Goal: Transaction & Acquisition: Purchase product/service

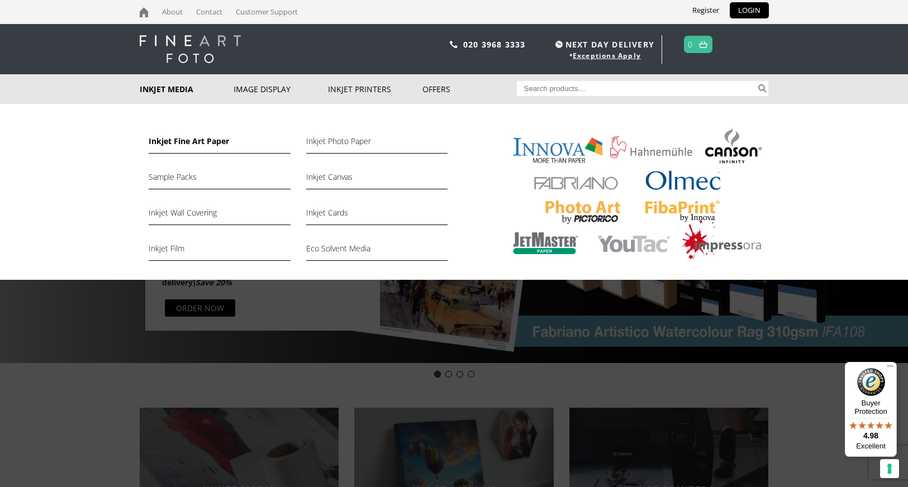
click at [179, 143] on link "Inkjet Fine Art Paper" at bounding box center [219, 144] width 141 height 19
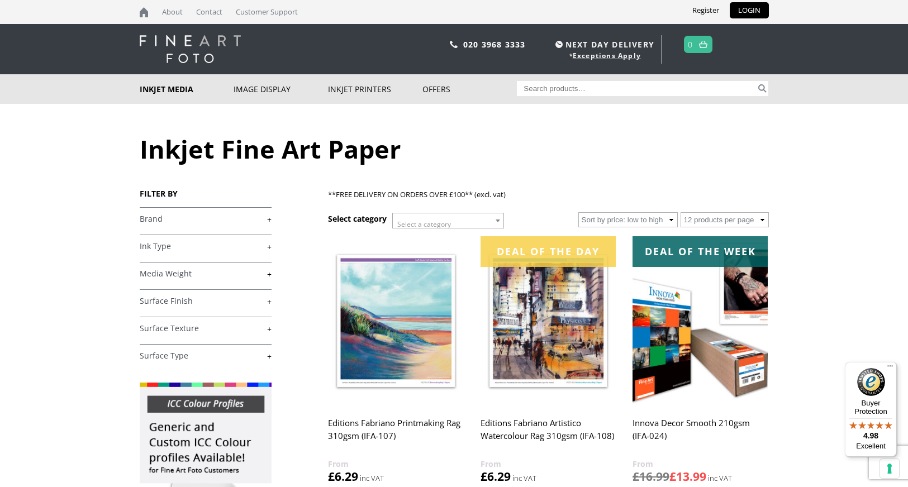
click at [269, 222] on link "+" at bounding box center [206, 219] width 132 height 11
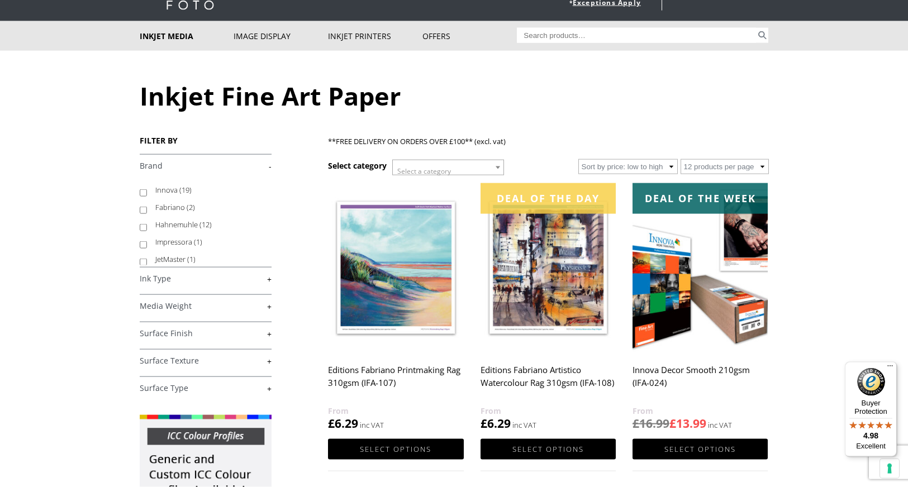
scroll to position [68, 0]
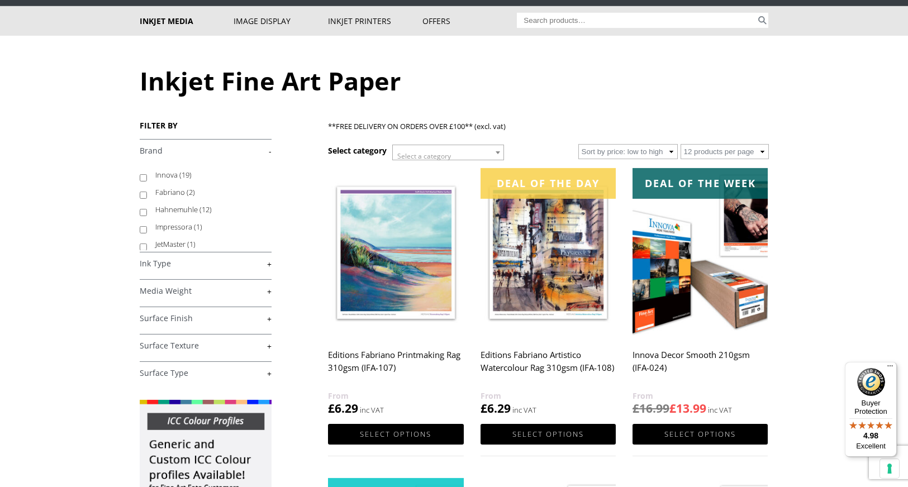
click at [141, 214] on input "Hahnemuhle (12)" at bounding box center [143, 212] width 7 height 7
checkbox input "true"
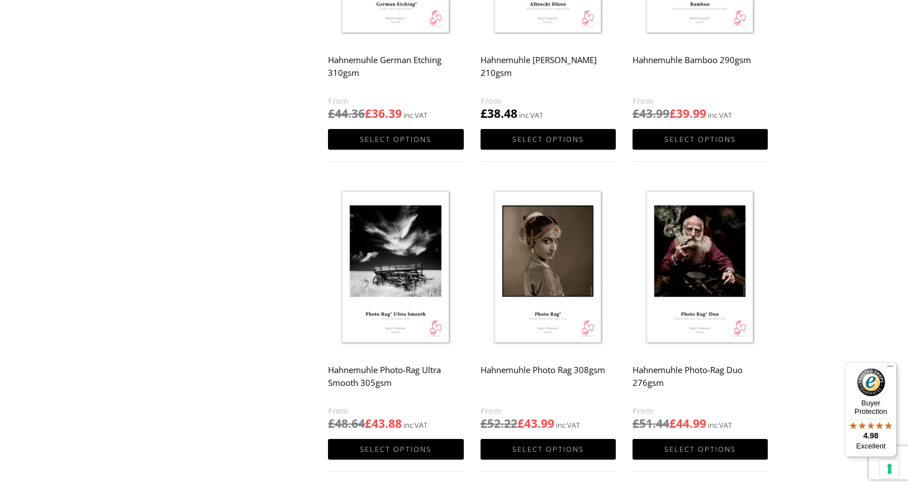
scroll to position [625, 0]
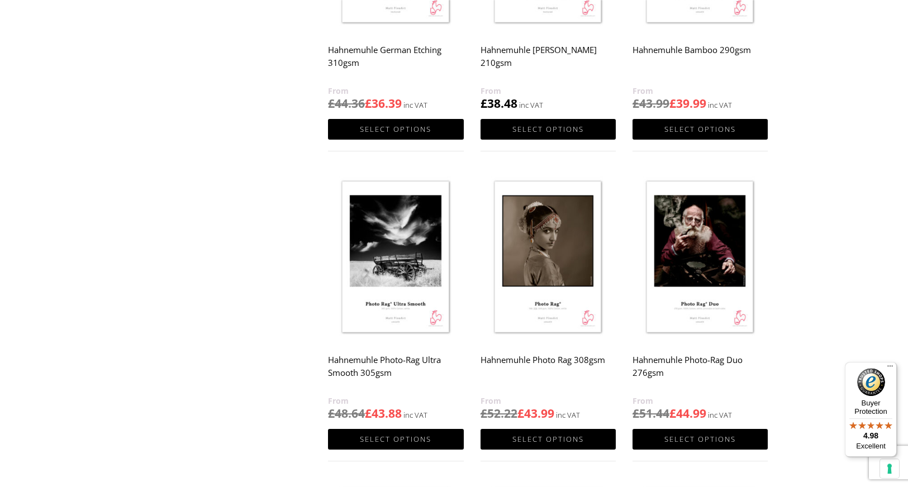
click at [577, 316] on img at bounding box center [548, 257] width 135 height 169
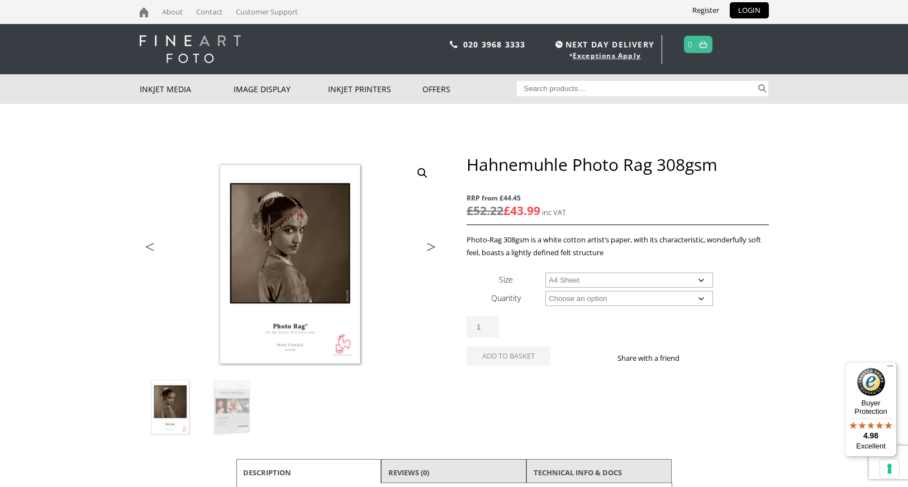
select select "a4-sheet"
select select "25-sheets"
select select "a4-sheet"
